Goal: Complete application form

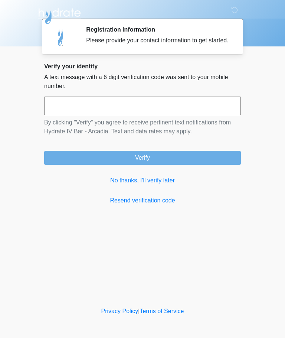
click at [212, 112] on input "text" at bounding box center [142, 106] width 197 height 19
click at [162, 185] on link "No thanks, I'll verify later" at bounding box center [142, 180] width 197 height 9
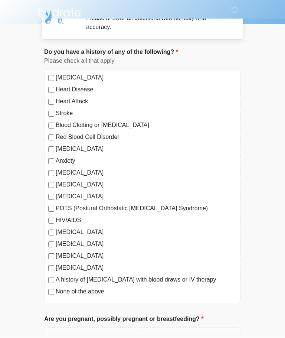
scroll to position [25, 0]
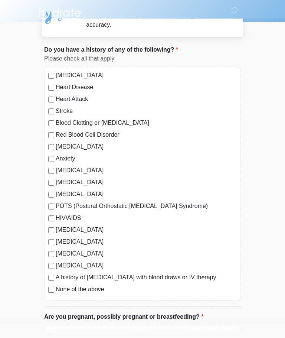
click at [56, 147] on label "[MEDICAL_DATA]" at bounding box center [146, 146] width 181 height 9
click at [56, 159] on label "Anxiety" at bounding box center [146, 158] width 181 height 9
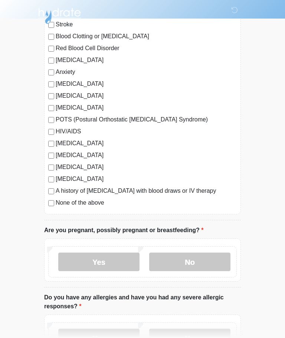
scroll to position [112, 0]
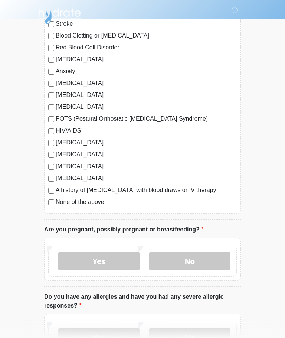
click at [58, 180] on label "[MEDICAL_DATA]" at bounding box center [146, 178] width 181 height 9
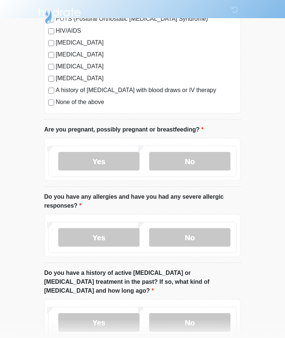
click at [208, 163] on label "No" at bounding box center [189, 161] width 81 height 19
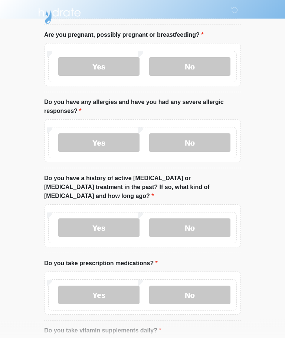
click at [203, 142] on label "No" at bounding box center [189, 143] width 81 height 19
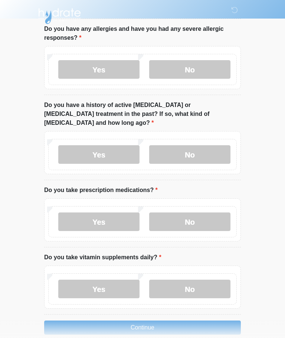
scroll to position [381, 0]
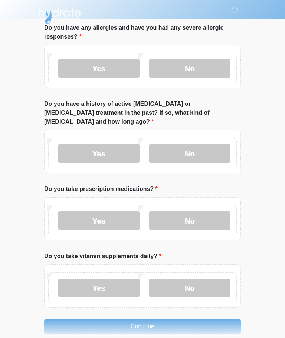
click at [207, 144] on label "No" at bounding box center [189, 153] width 81 height 19
click at [90, 214] on label "Yes" at bounding box center [98, 220] width 81 height 19
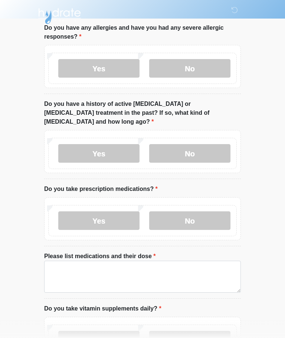
scroll to position [433, 0]
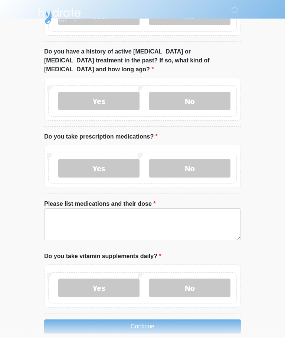
click at [180, 280] on label "No" at bounding box center [189, 288] width 81 height 19
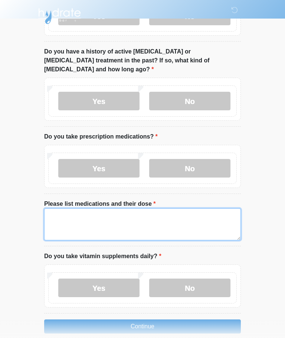
click at [90, 216] on textarea "Please list medications and their dose" at bounding box center [142, 224] width 197 height 32
type textarea "**********"
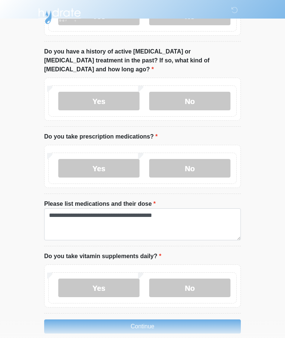
click at [208, 319] on button "Continue" at bounding box center [142, 326] width 197 height 14
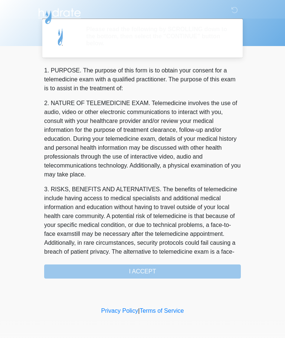
scroll to position [0, 0]
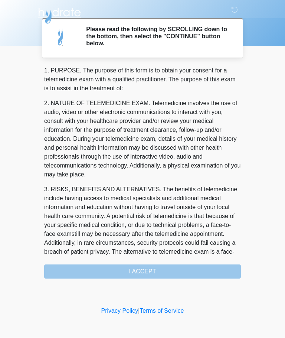
click at [214, 272] on div "1. PURPOSE. The purpose of this form is to obtain your consent for a telemedici…" at bounding box center [142, 172] width 197 height 212
click at [199, 265] on div "1. PURPOSE. The purpose of this form is to obtain your consent for a telemedici…" at bounding box center [142, 172] width 197 height 212
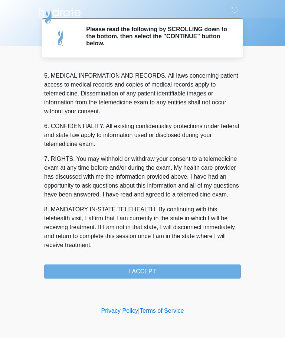
scroll to position [241, 0]
click at [84, 271] on button "I ACCEPT" at bounding box center [142, 272] width 197 height 14
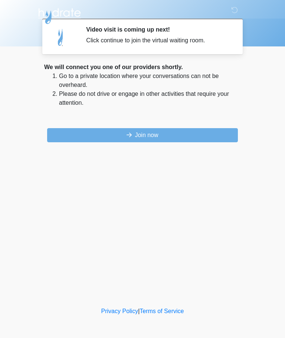
click at [222, 135] on button "Join now" at bounding box center [142, 135] width 191 height 14
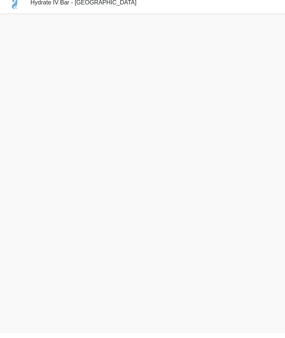
scroll to position [2, 0]
click at [20, 18] on img at bounding box center [15, 8] width 30 height 21
